Goal: Task Accomplishment & Management: Complete application form

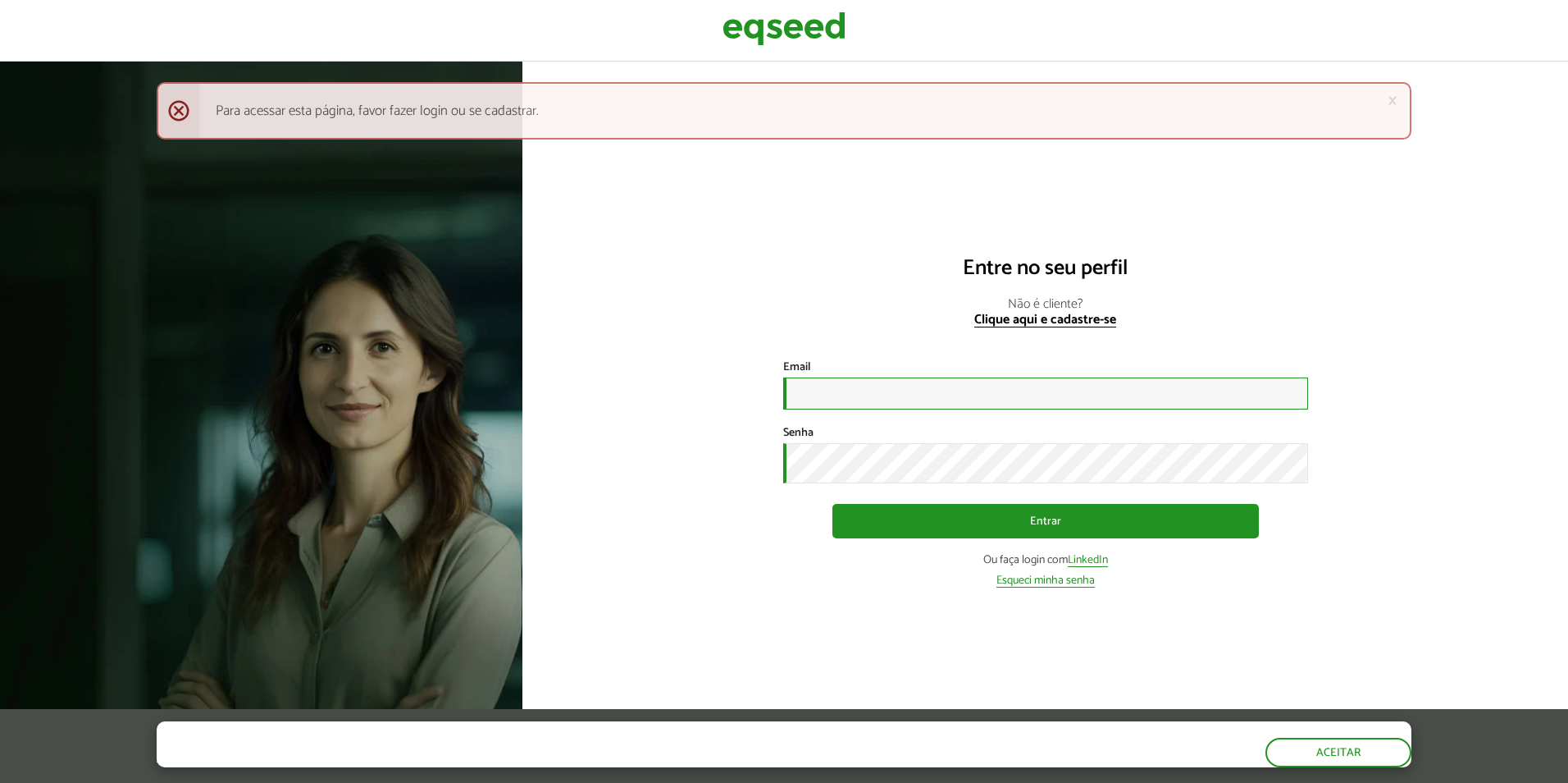
click at [975, 402] on input "Email *" at bounding box center [1046, 394] width 525 height 32
type input "**********"
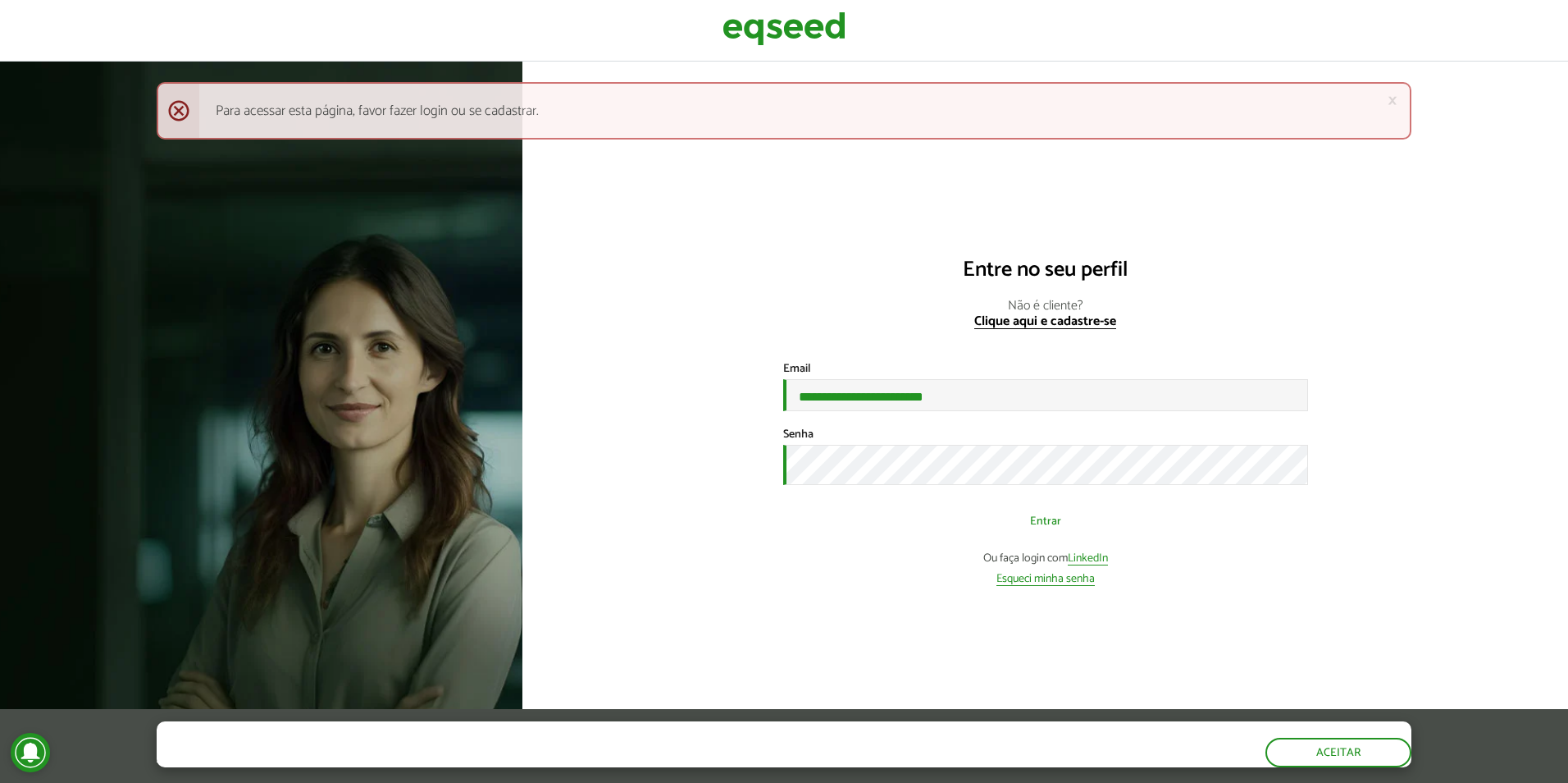
click at [1036, 526] on button "Entrar" at bounding box center [1046, 521] width 426 height 31
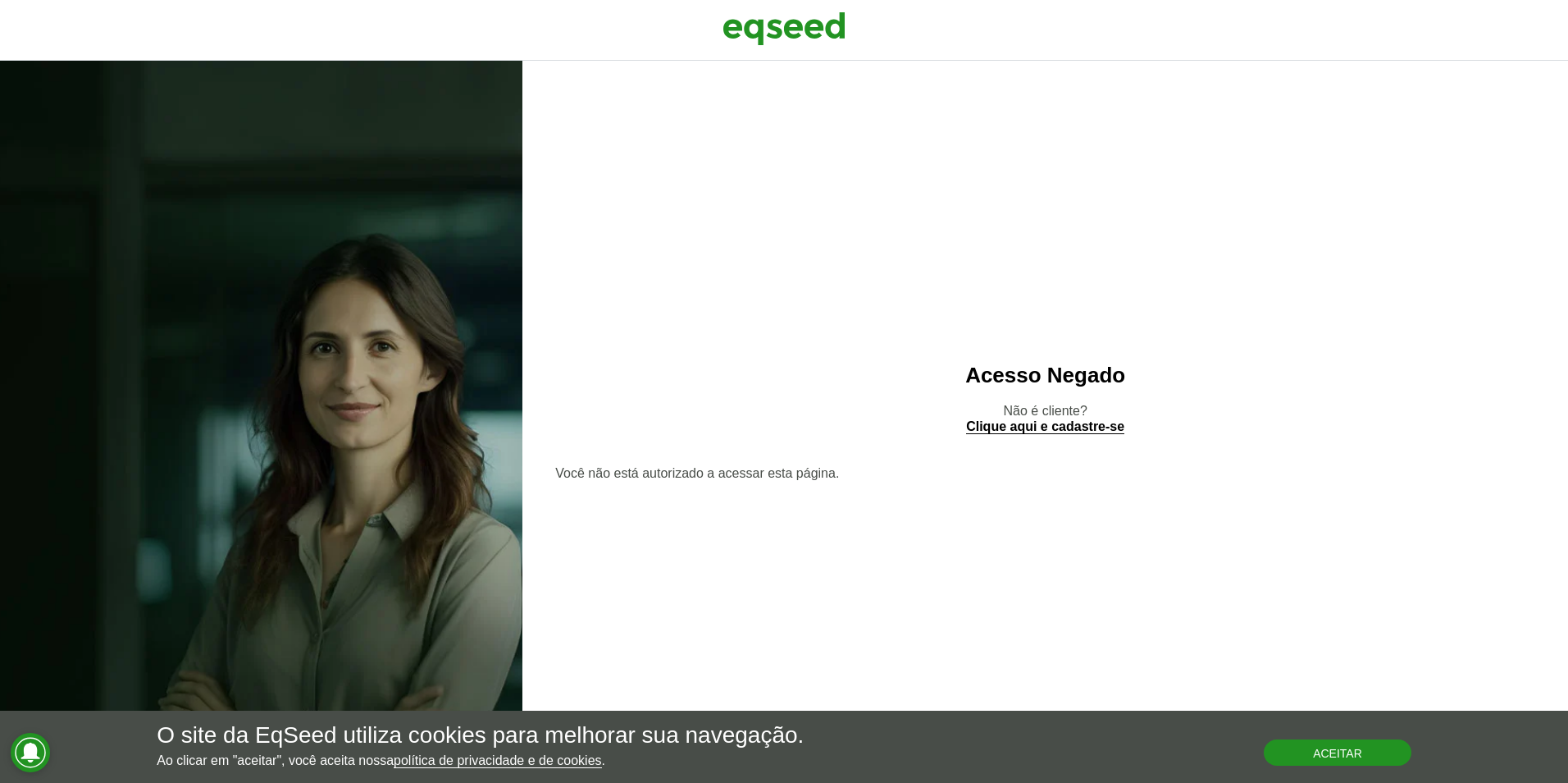
click at [1328, 758] on button "Aceitar" at bounding box center [1338, 752] width 147 height 26
